Goal: Task Accomplishment & Management: Manage account settings

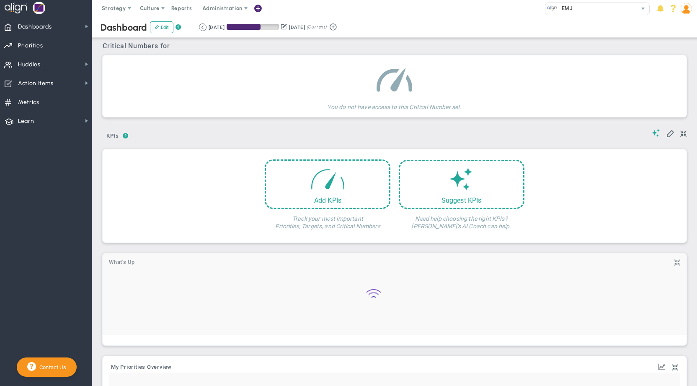
click at [215, 9] on span "Administration" at bounding box center [222, 8] width 40 height 6
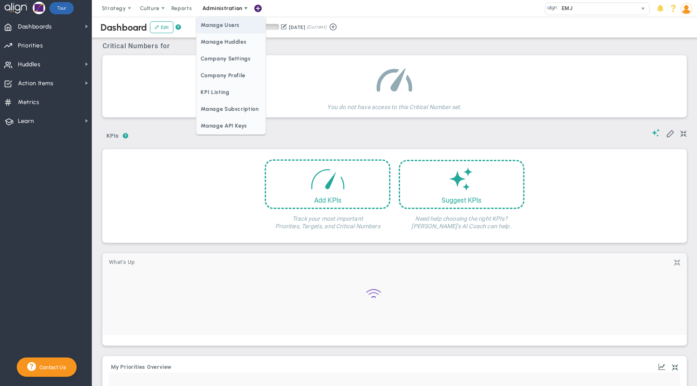
click at [219, 26] on span "Manage Users" at bounding box center [231, 25] width 69 height 17
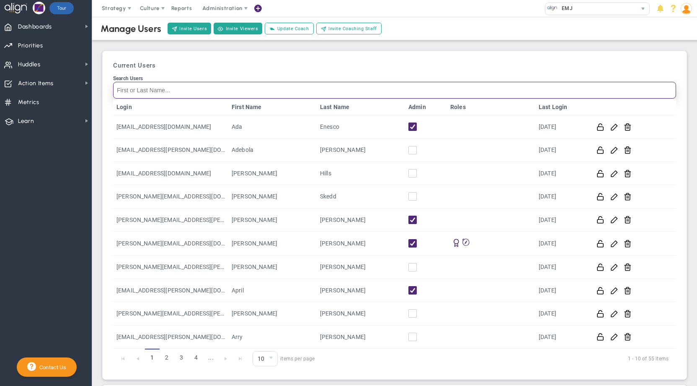
click at [310, 92] on input "Search Users" at bounding box center [394, 90] width 563 height 17
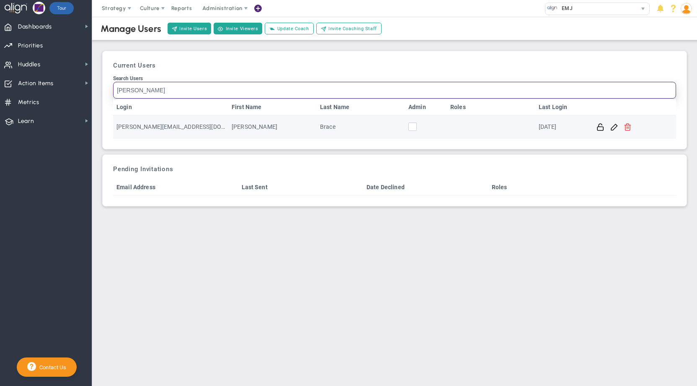
type input "Darr"
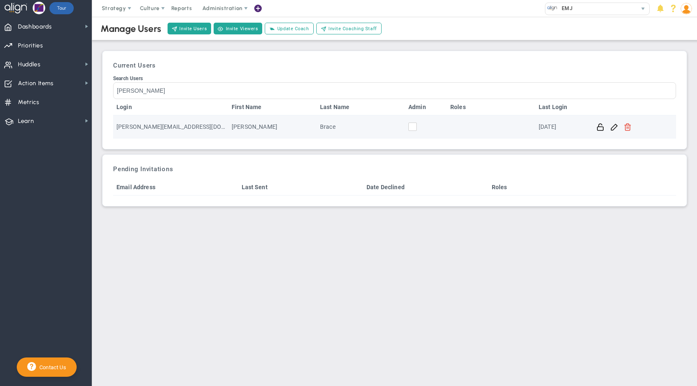
click at [629, 130] on span at bounding box center [628, 126] width 8 height 8
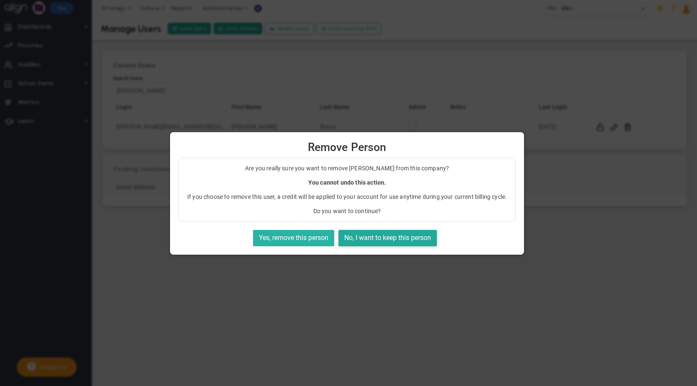
click at [302, 237] on button "Yes, remove this person" at bounding box center [293, 238] width 81 height 16
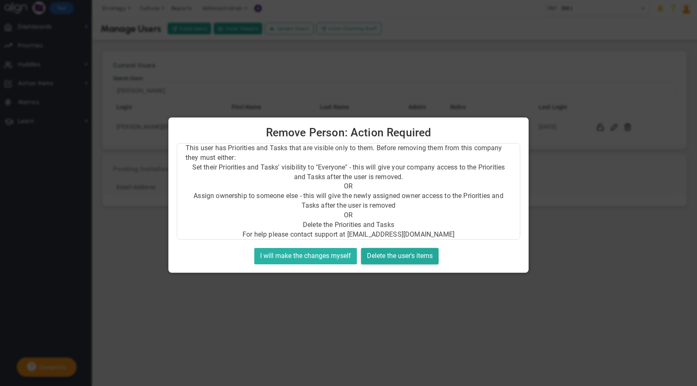
click at [288, 252] on button "I will make the changes myself" at bounding box center [305, 256] width 103 height 16
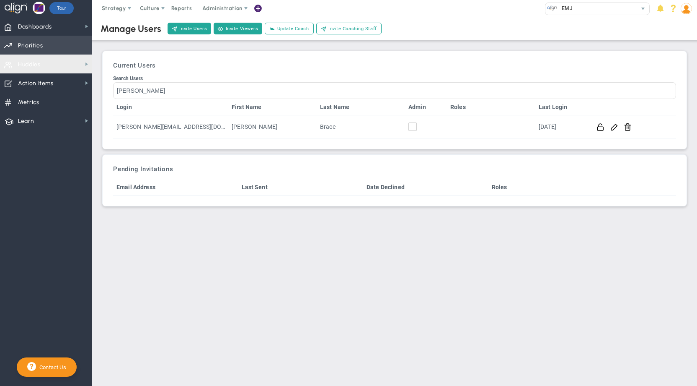
click at [43, 41] on span "Priorities OKR Tree Priorities OKRs" at bounding box center [46, 45] width 92 height 19
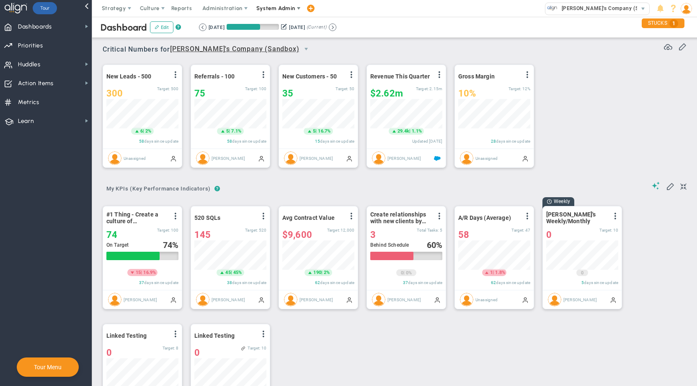
click at [270, 7] on span "System Admin" at bounding box center [276, 8] width 39 height 6
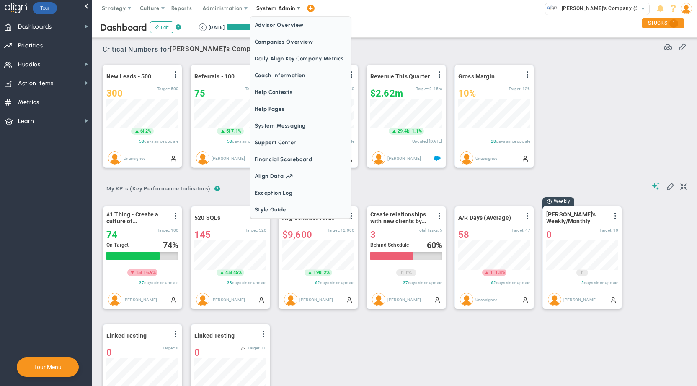
click at [272, 35] on span "Companies Overview" at bounding box center [301, 42] width 100 height 17
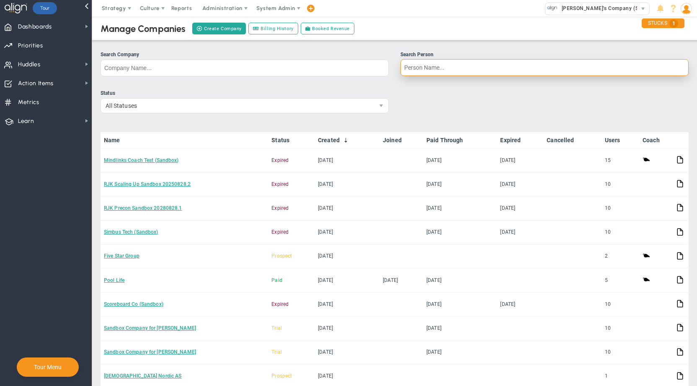
click at [456, 67] on input "Search Person" at bounding box center [545, 67] width 288 height 17
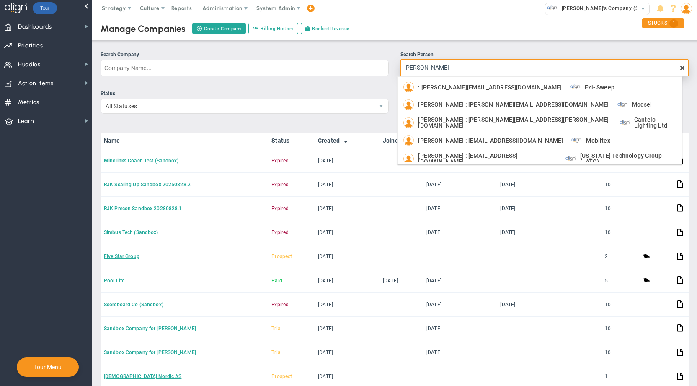
type input "[PERSON_NAME]"
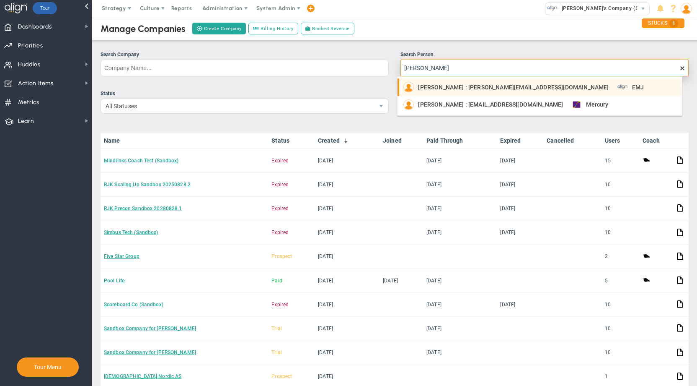
click at [477, 89] on span "[PERSON_NAME] : [PERSON_NAME][EMAIL_ADDRESS][DOMAIN_NAME]" at bounding box center [513, 87] width 191 height 6
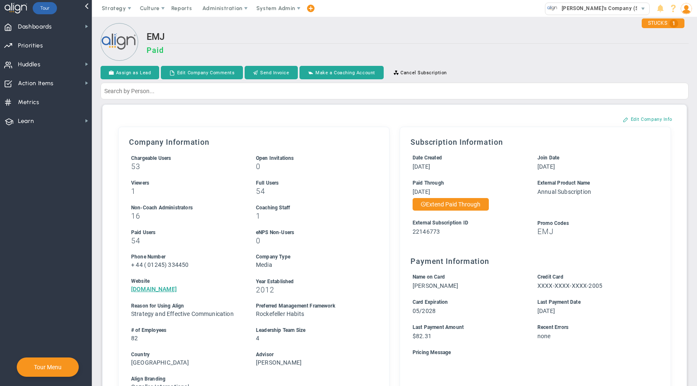
scroll to position [221, 0]
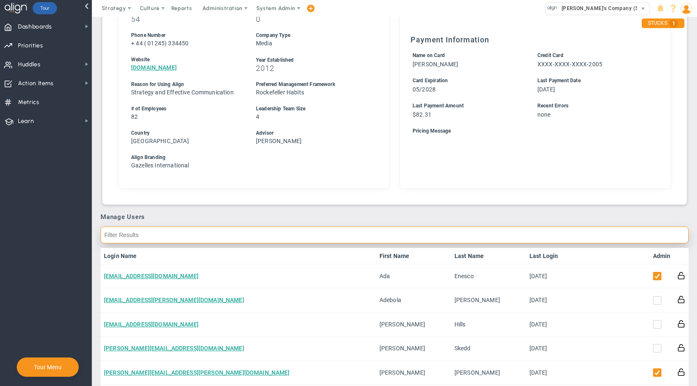
click at [492, 241] on input "text" at bounding box center [395, 234] width 588 height 17
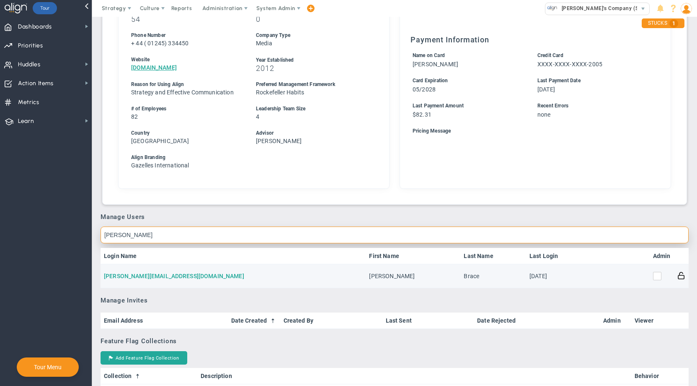
type input "[PERSON_NAME]"
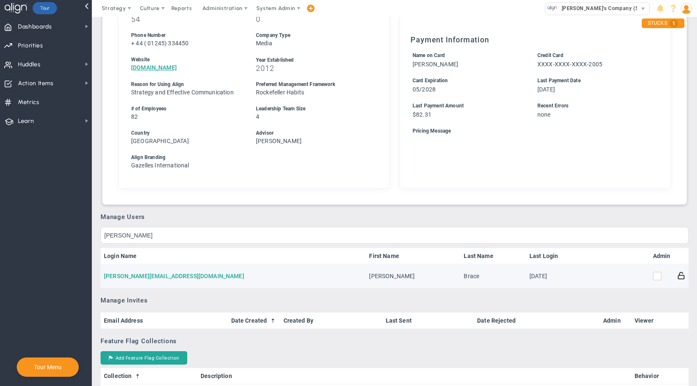
click at [167, 277] on link "[PERSON_NAME][EMAIL_ADDRESS][DOMAIN_NAME]" at bounding box center [174, 275] width 140 height 7
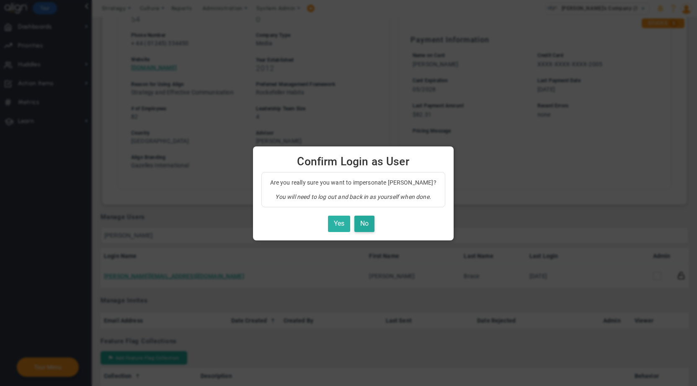
click at [330, 219] on button "Yes" at bounding box center [339, 223] width 22 height 16
